Goal: Information Seeking & Learning: Find specific fact

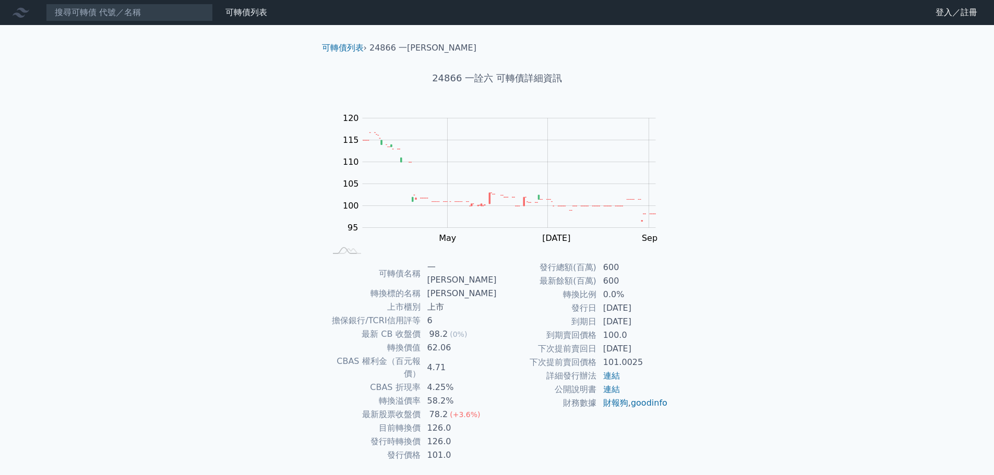
click at [142, 13] on input at bounding box center [129, 13] width 167 height 18
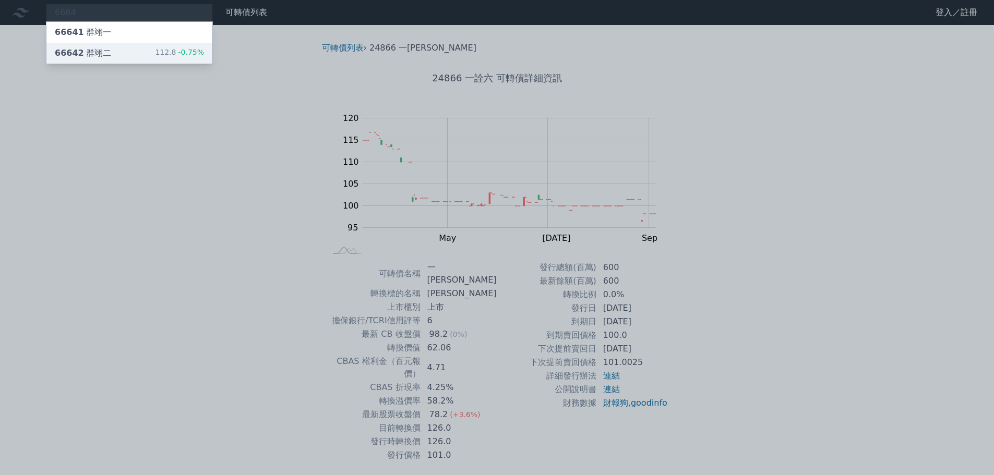
type input "6664"
click at [184, 57] on div "112.8 -0.75%" at bounding box center [179, 53] width 49 height 13
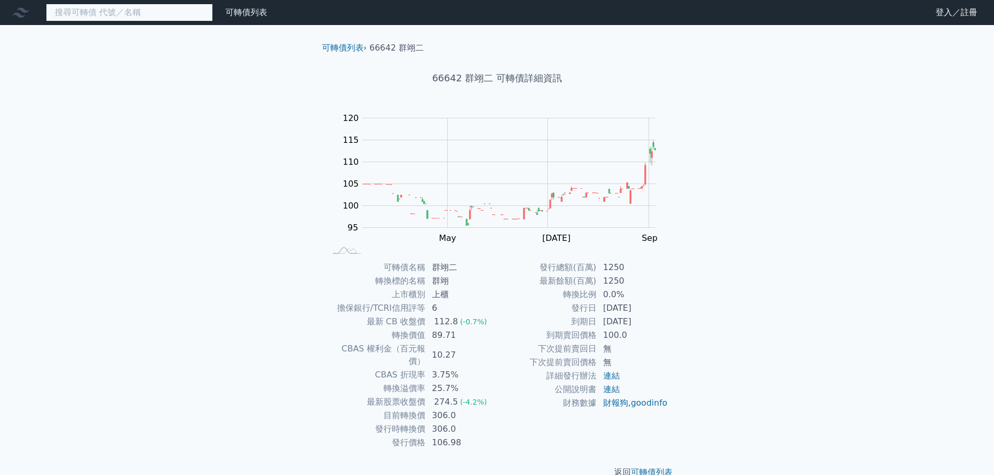
click at [153, 15] on input at bounding box center [129, 13] width 167 height 18
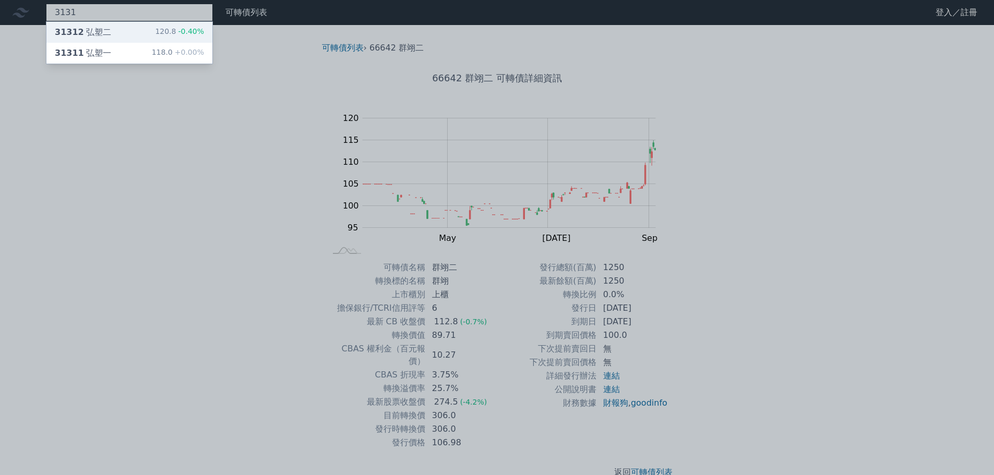
type input "3131"
click at [151, 33] on div "31312 弘塑二 120.8 -0.40%" at bounding box center [129, 32] width 166 height 21
